Goal: Task Accomplishment & Management: Use online tool/utility

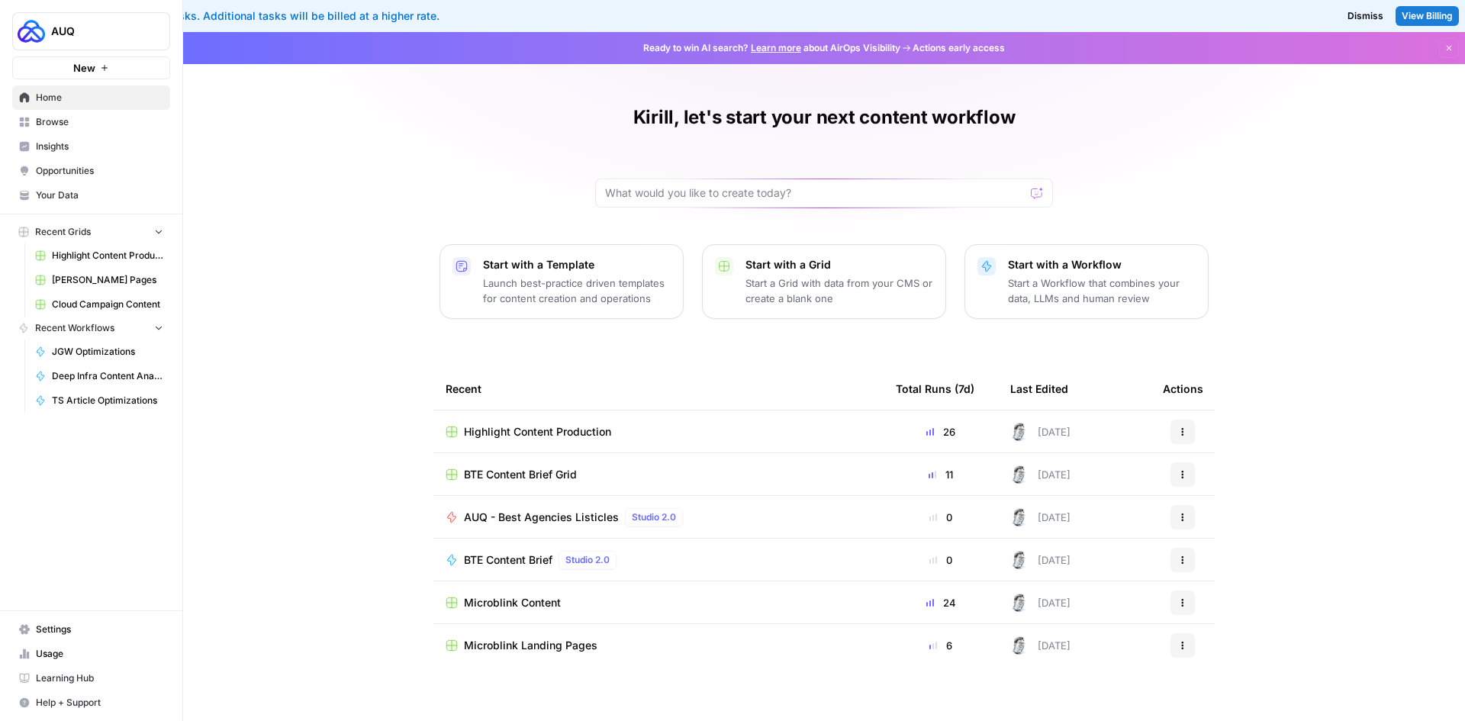
click at [99, 254] on span "Highlight Content Production" at bounding box center [107, 256] width 111 height 14
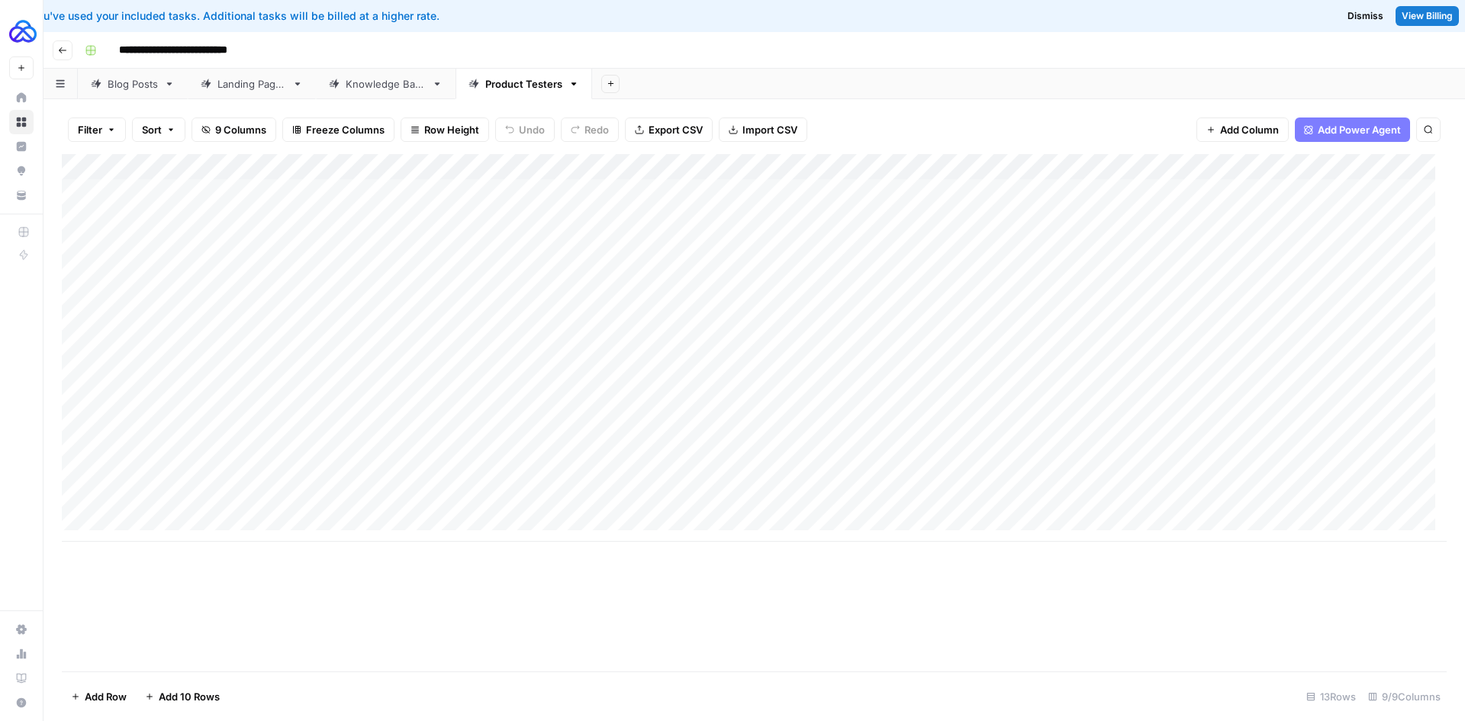
click at [237, 89] on div "Landing Pages" at bounding box center [251, 83] width 69 height 15
click at [272, 234] on div "Add Column" at bounding box center [754, 309] width 1385 height 310
click at [295, 420] on div "Add Column" at bounding box center [754, 309] width 1385 height 310
click at [304, 421] on div "Add Column" at bounding box center [754, 309] width 1385 height 310
type textarea "**********"
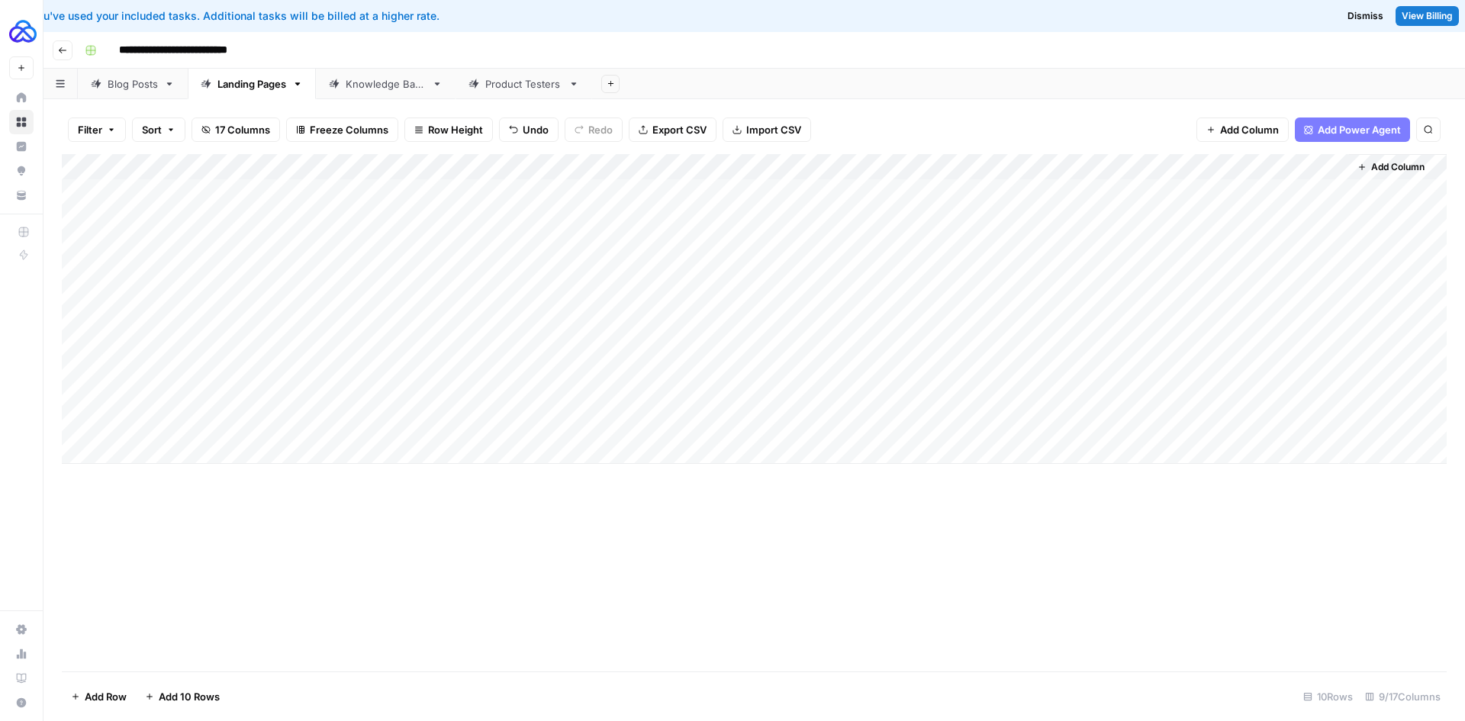
click at [416, 427] on div "Add Column" at bounding box center [754, 309] width 1385 height 310
click at [457, 427] on div "Add Column" at bounding box center [754, 309] width 1385 height 310
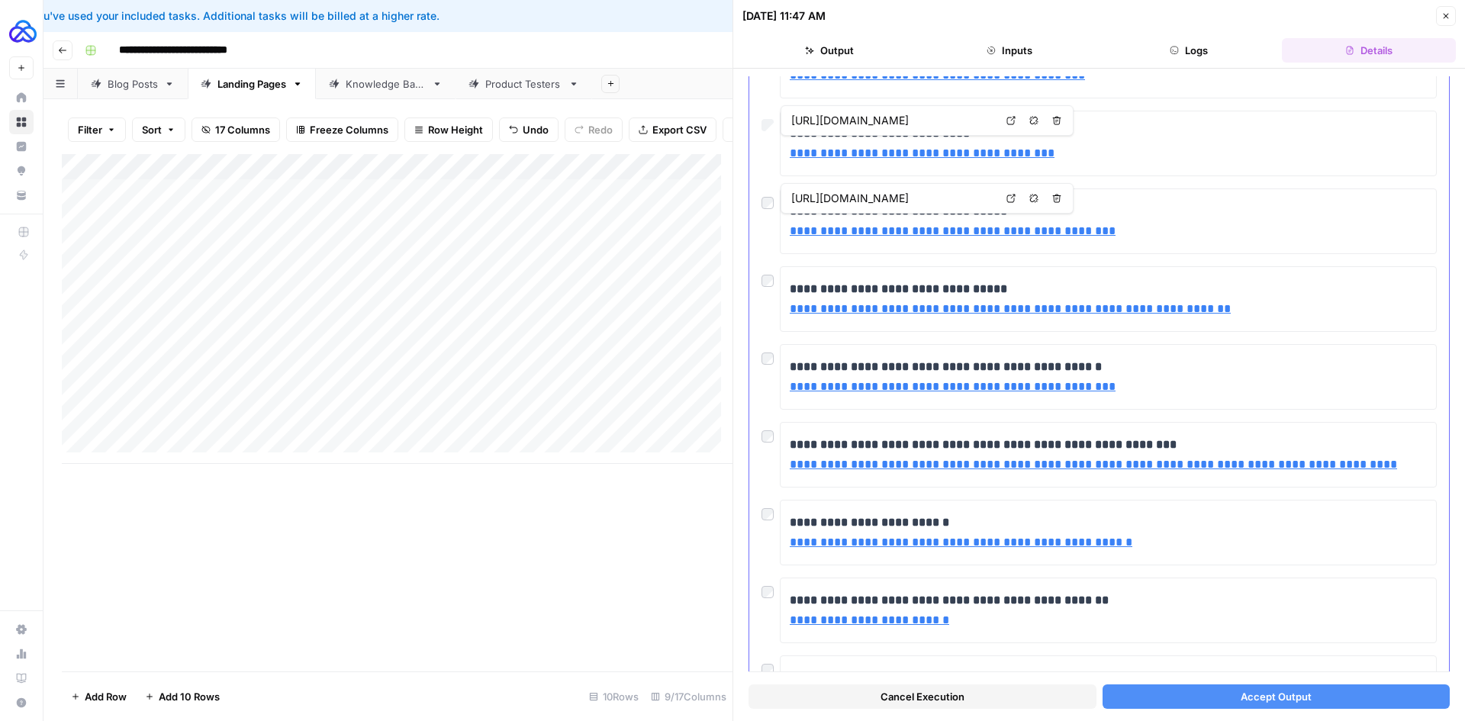
scroll to position [153, 0]
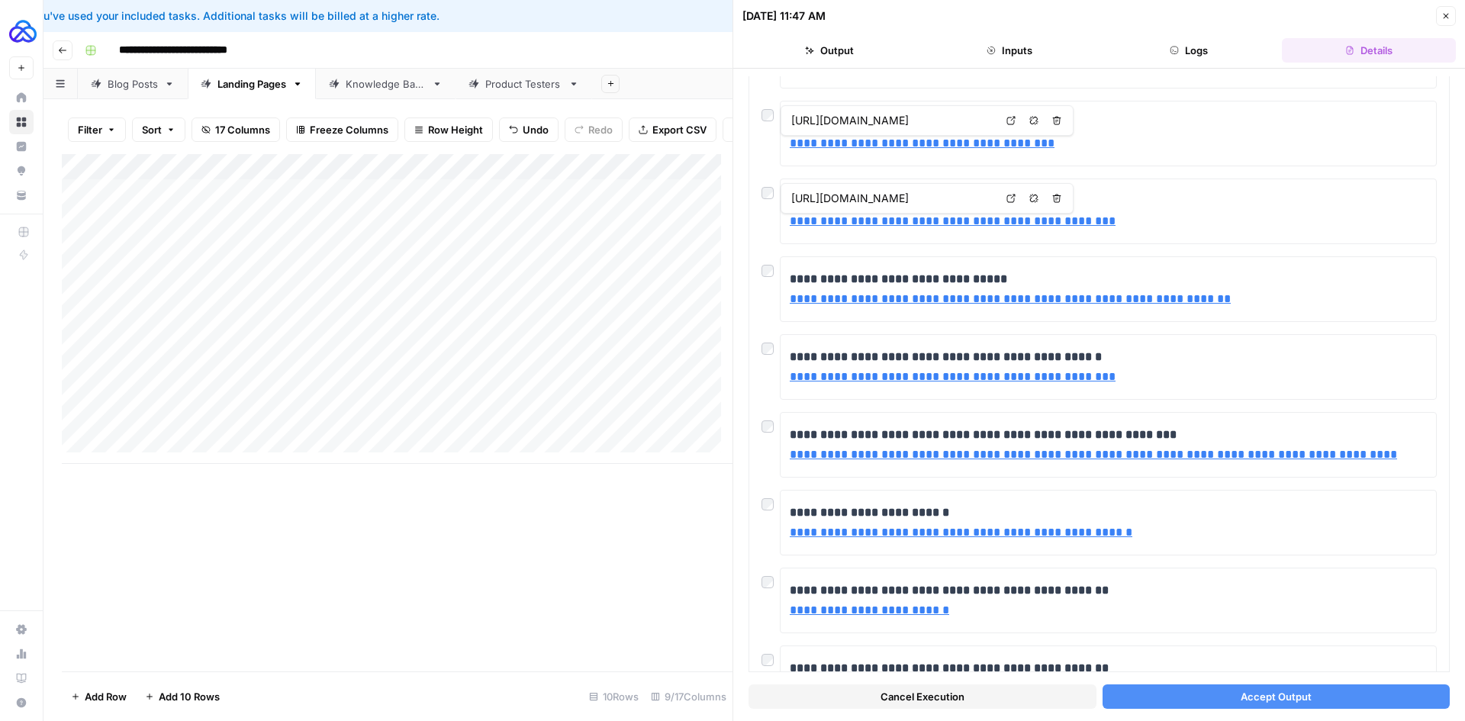
click at [1319, 694] on button "Accept Output" at bounding box center [1277, 696] width 348 height 24
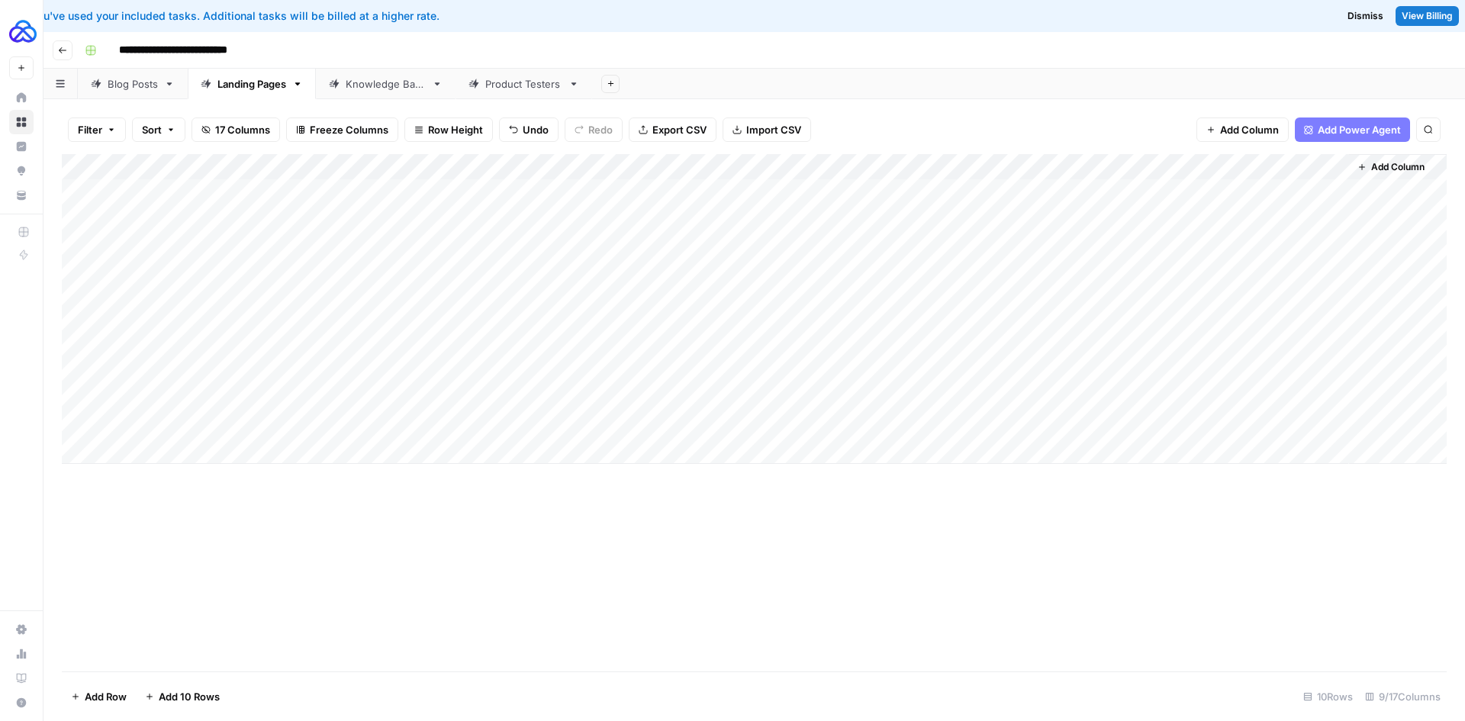
click at [910, 424] on div "Add Column" at bounding box center [754, 309] width 1385 height 310
click at [1104, 425] on div "Add Column" at bounding box center [754, 309] width 1385 height 310
click at [377, 91] on div "Knowledge Base" at bounding box center [386, 83] width 80 height 15
click at [234, 89] on div "Landing Pages" at bounding box center [251, 83] width 69 height 15
